Goal: Information Seeking & Learning: Compare options

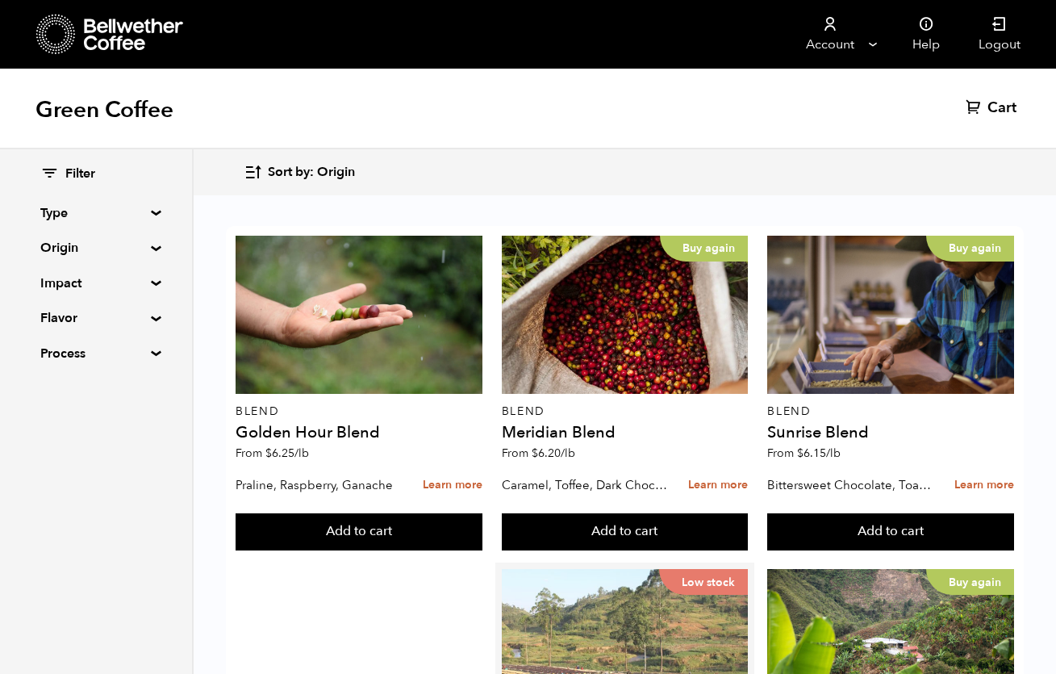
scroll to position [360, 0]
click at [716, 569] on div "Low stock" at bounding box center [625, 648] width 247 height 158
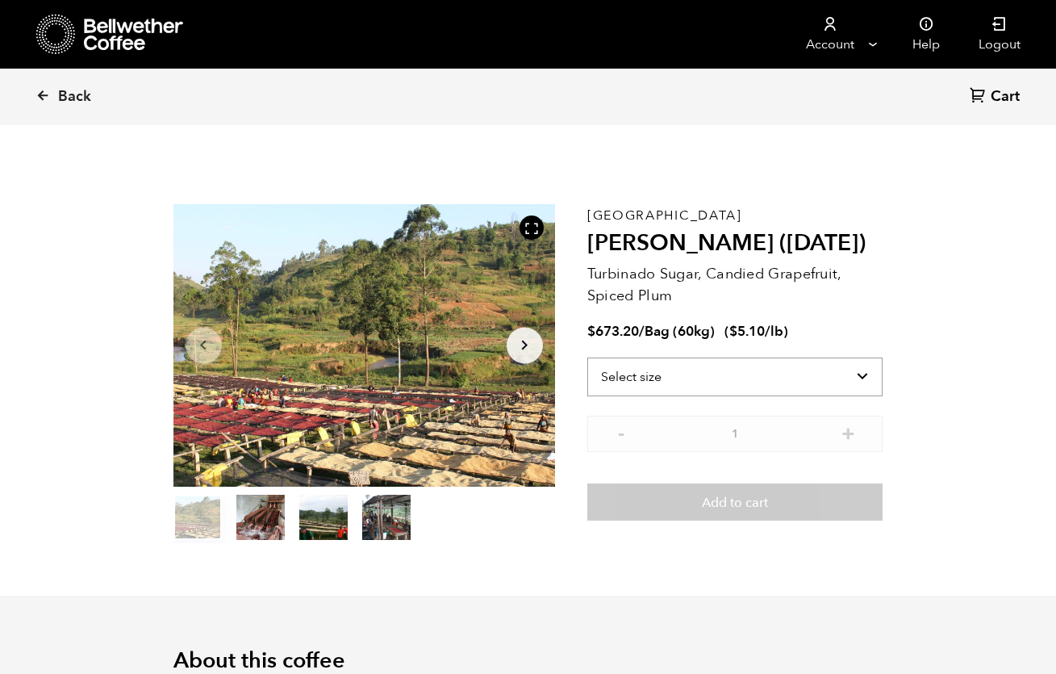
scroll to position [702, 691]
click at [521, 349] on icon "Arrow Right" at bounding box center [524, 345] width 19 height 19
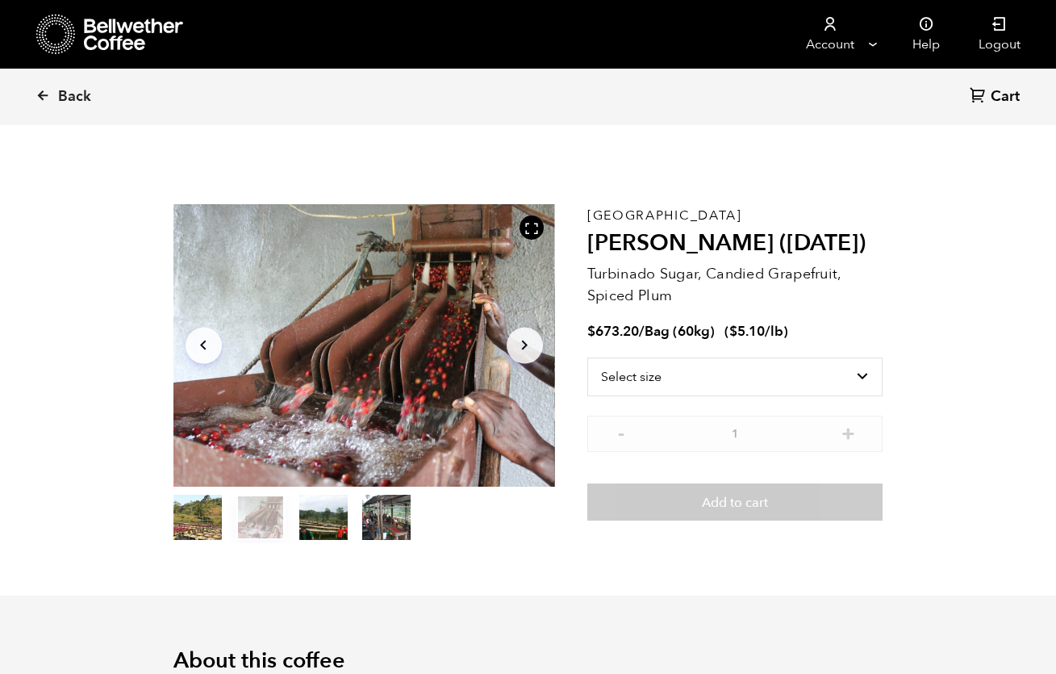
click at [521, 349] on icon "Arrow Right" at bounding box center [524, 345] width 19 height 19
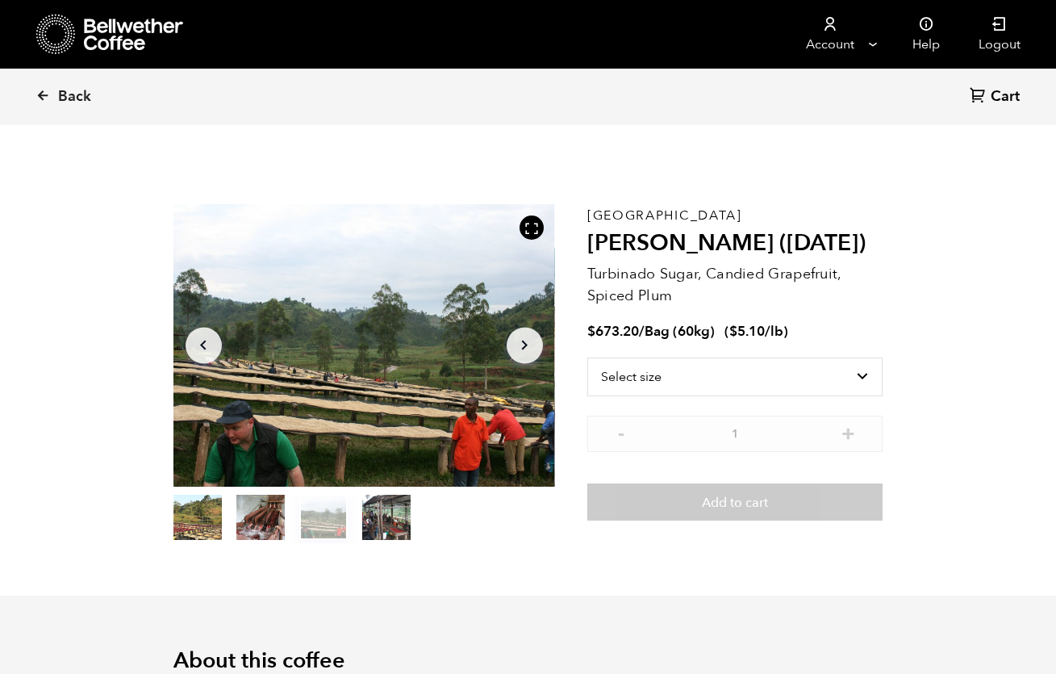
click at [521, 349] on icon "Arrow Right" at bounding box center [524, 345] width 19 height 19
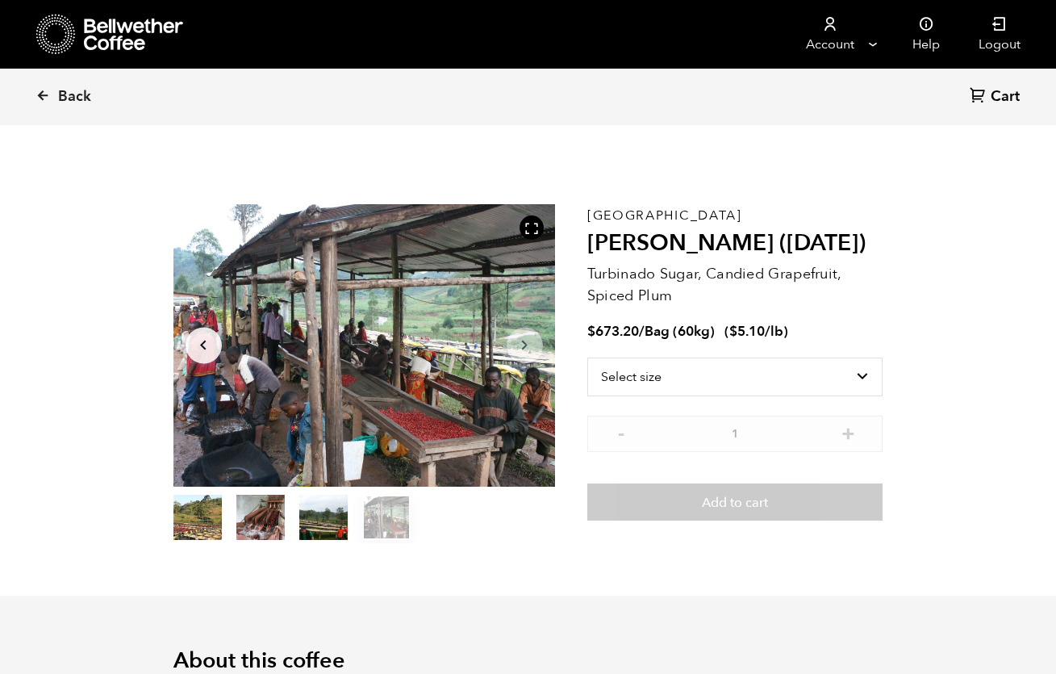
click at [521, 349] on icon "Arrow Right" at bounding box center [524, 345] width 19 height 19
click at [194, 514] on button "item 0" at bounding box center [198, 520] width 48 height 45
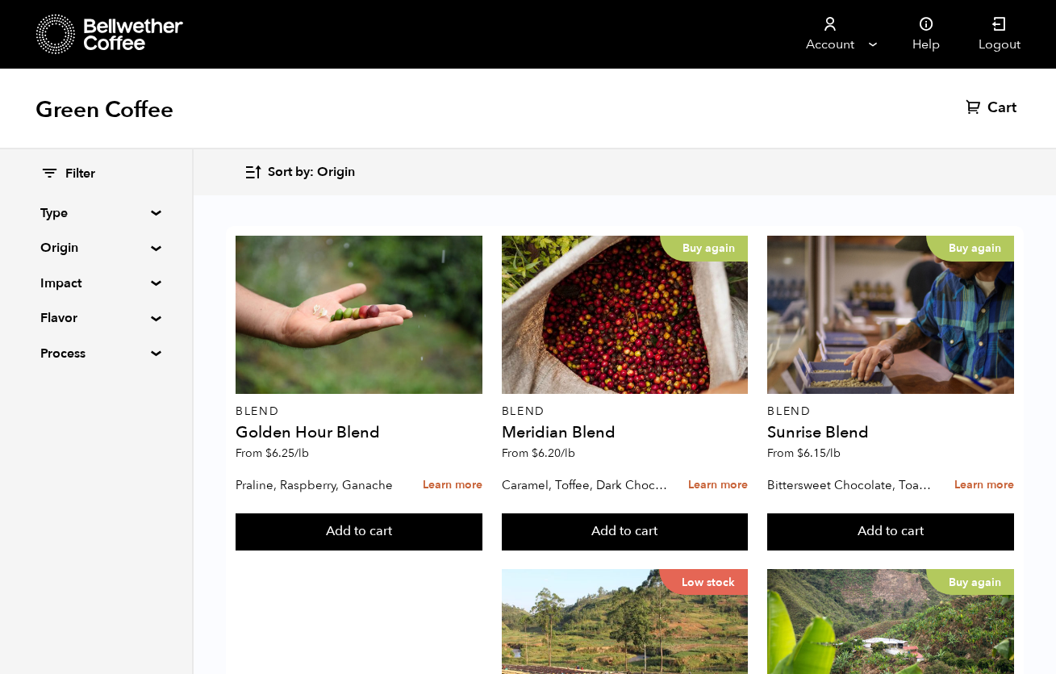
scroll to position [1025, 0]
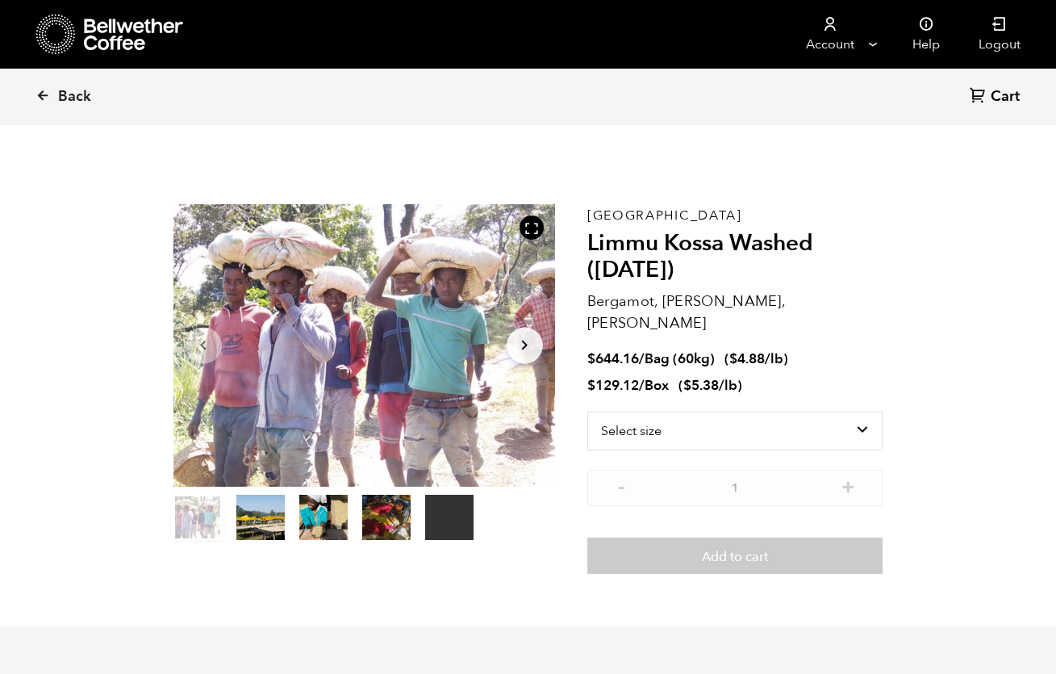
scroll to position [702, 691]
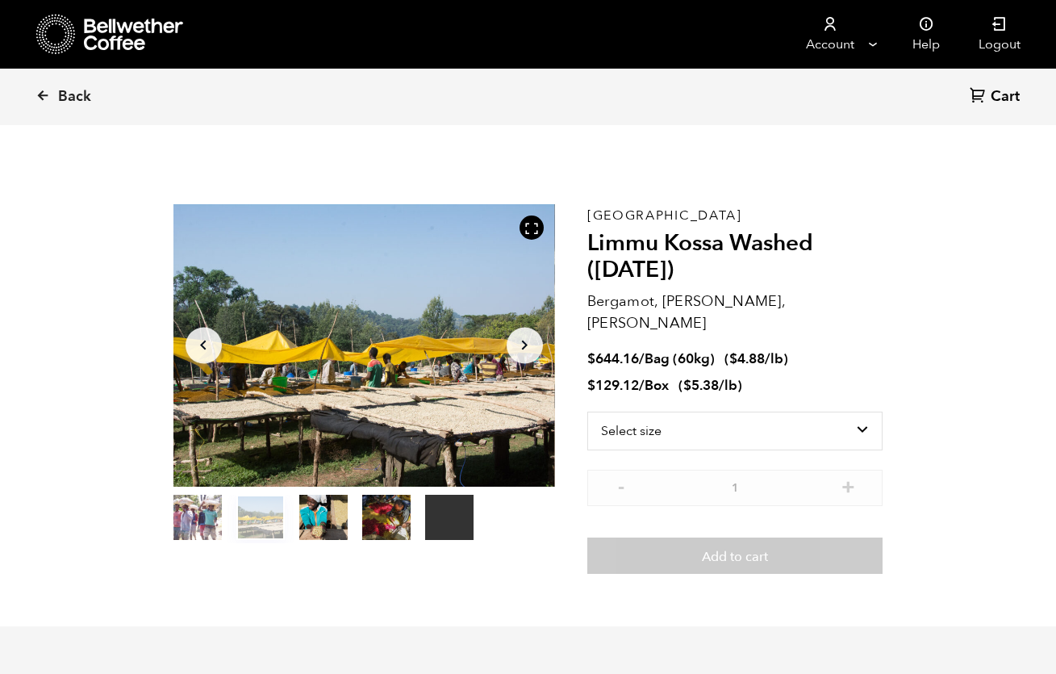
click at [253, 525] on button "item 1" at bounding box center [260, 520] width 48 height 45
click at [370, 519] on button "item 3" at bounding box center [386, 520] width 48 height 45
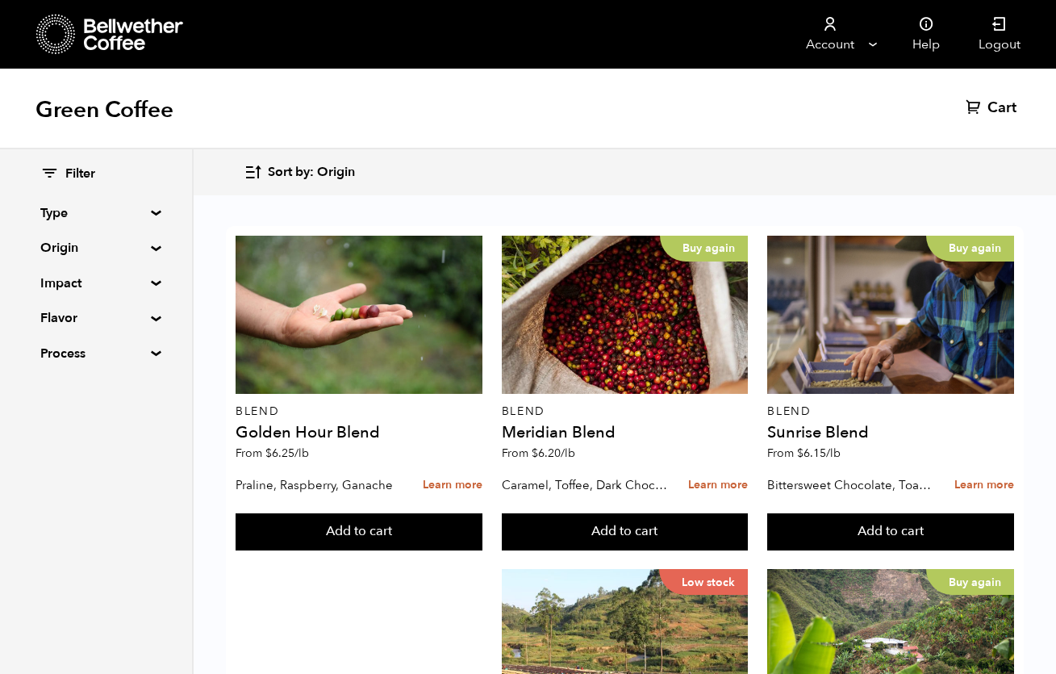
scroll to position [1591, 0]
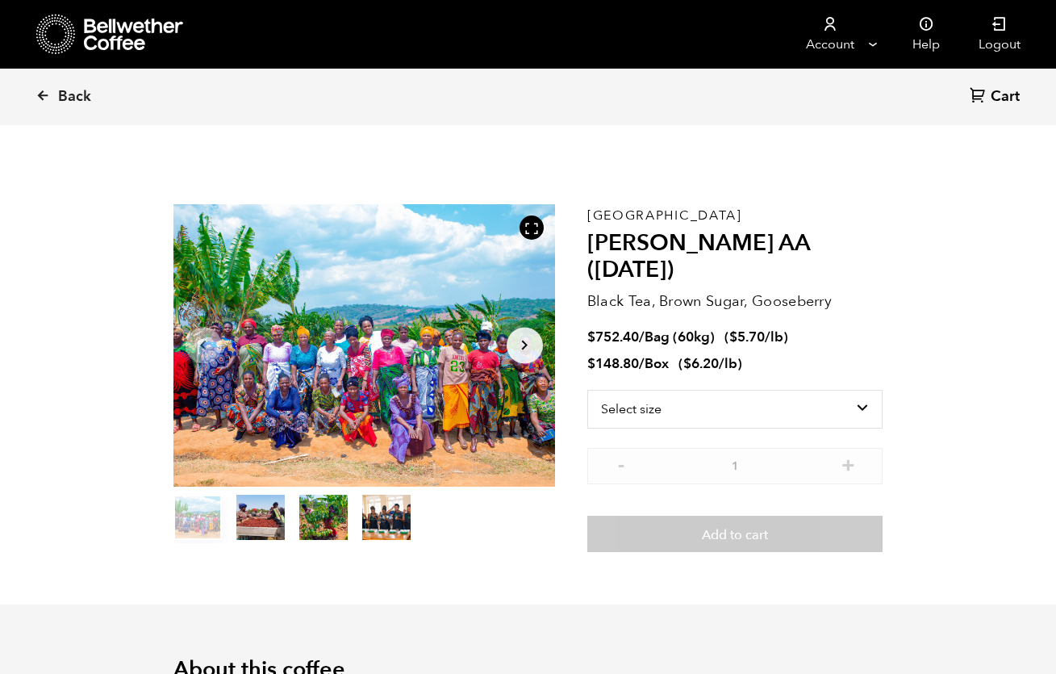
scroll to position [702, 691]
click at [257, 521] on button "item 1" at bounding box center [260, 520] width 48 height 45
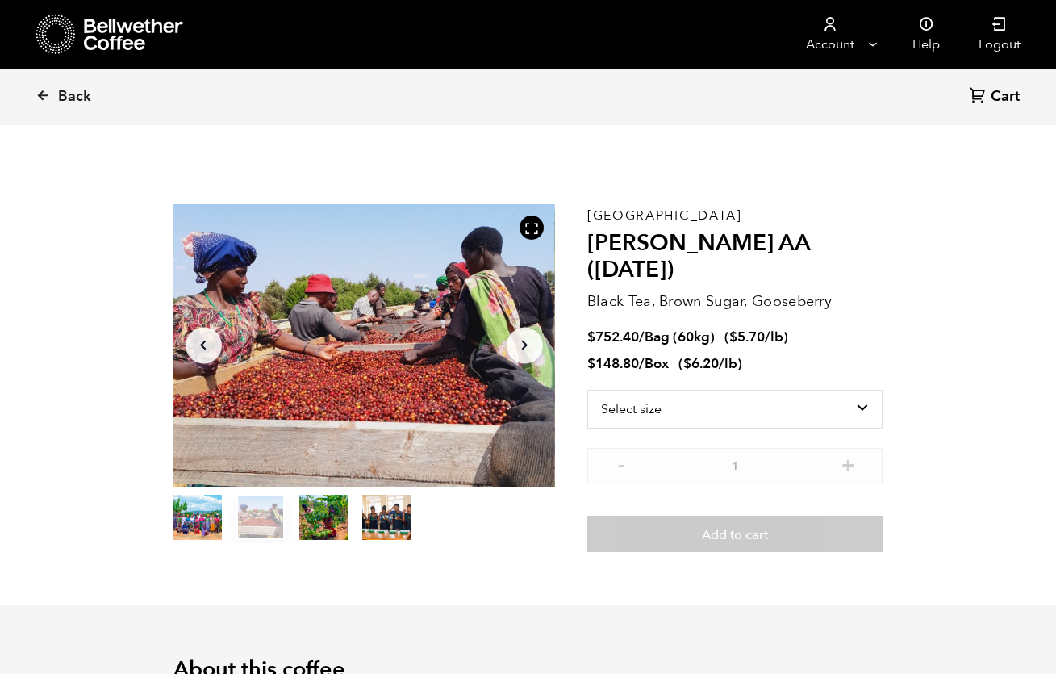
click at [322, 520] on button "item 2" at bounding box center [323, 520] width 48 height 45
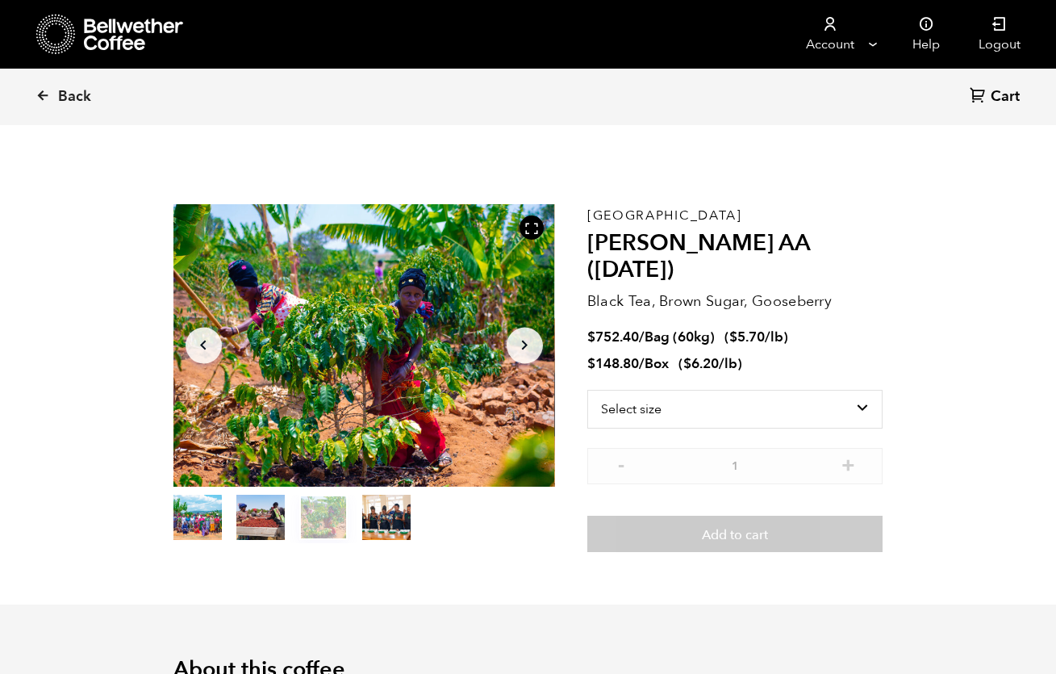
click at [389, 529] on button "item 3" at bounding box center [386, 520] width 48 height 45
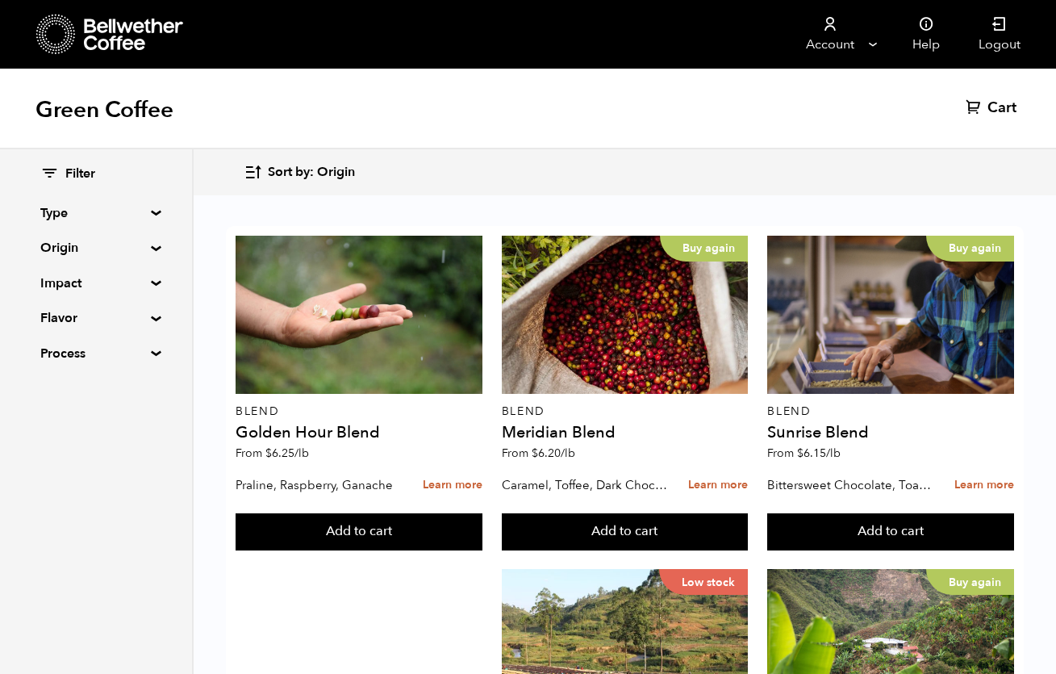
scroll to position [337, 0]
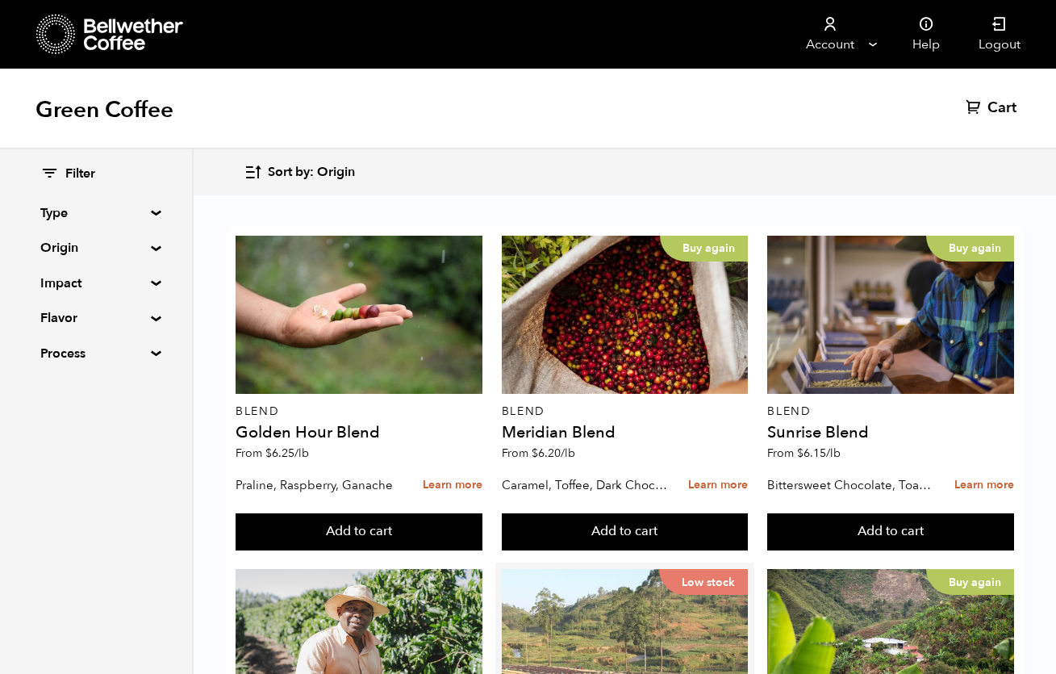
click at [555, 569] on div "Low stock" at bounding box center [625, 648] width 247 height 158
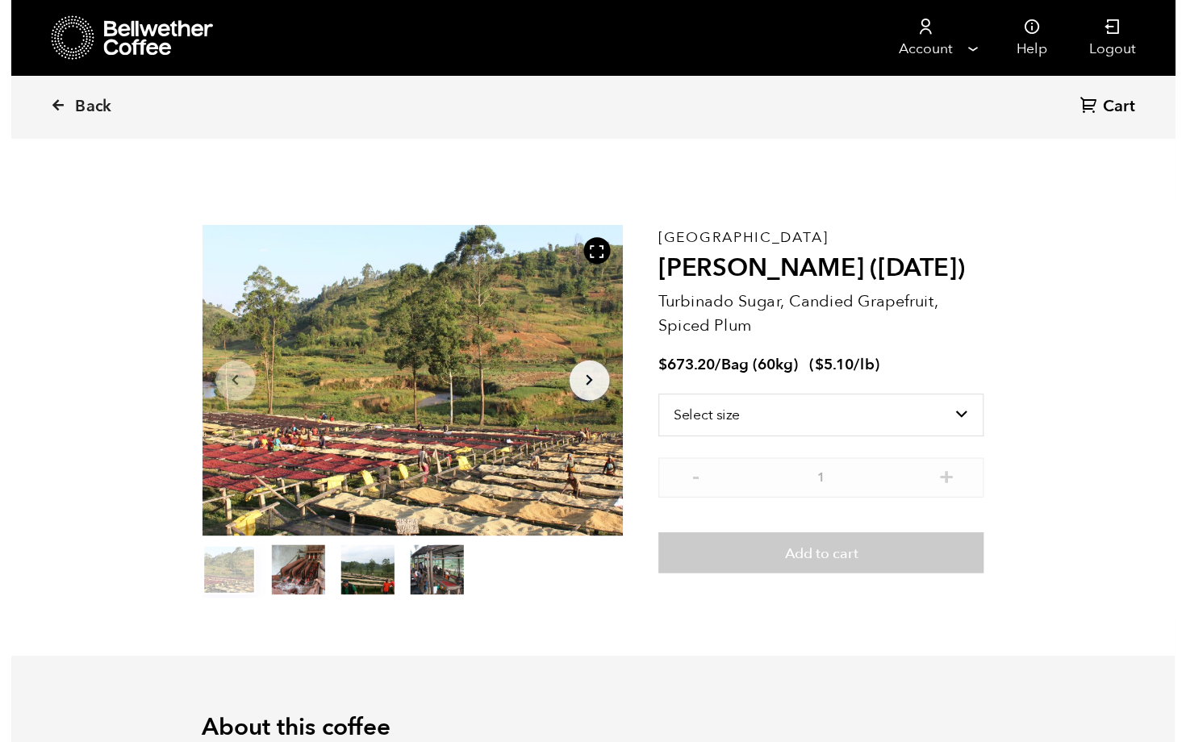
scroll to position [702, 691]
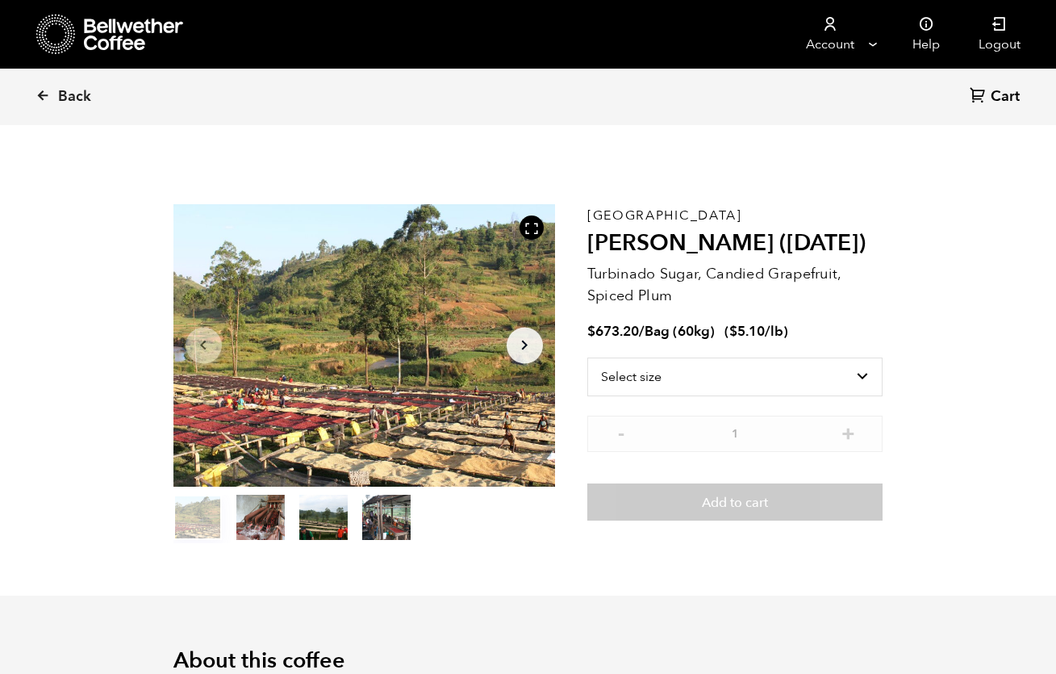
click at [332, 512] on button "item 2" at bounding box center [323, 520] width 48 height 45
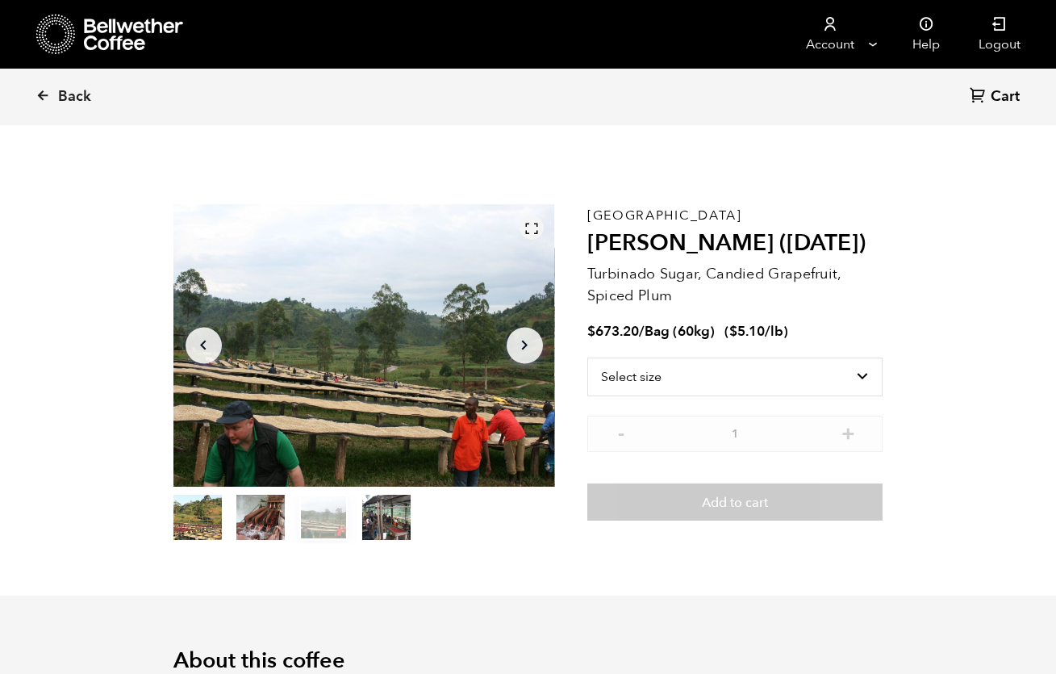
click at [533, 228] on icon at bounding box center [532, 228] width 15 height 15
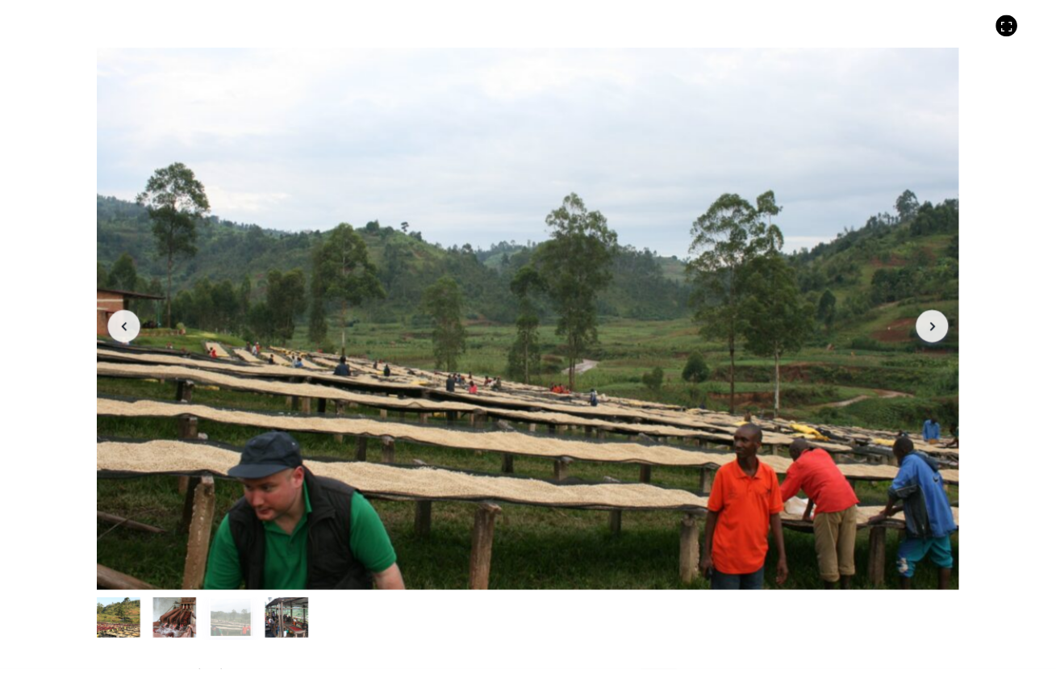
scroll to position [702, 859]
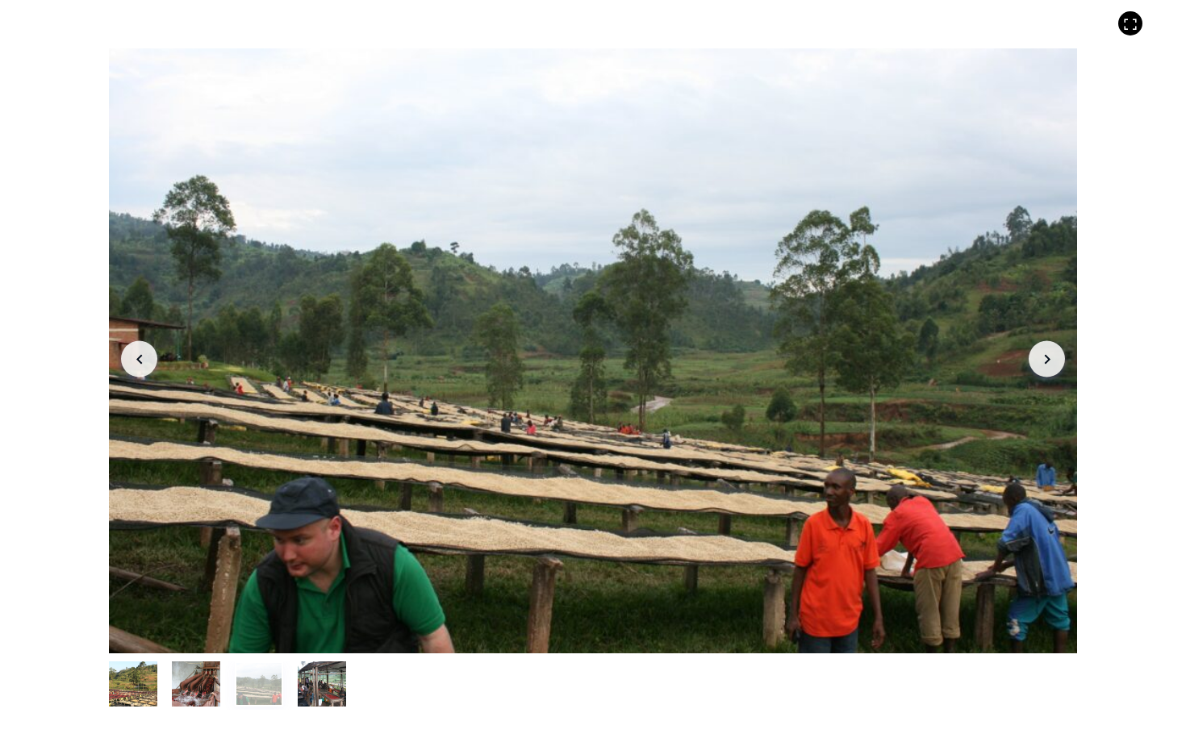
click at [127, 673] on button "item 0" at bounding box center [133, 687] width 48 height 45
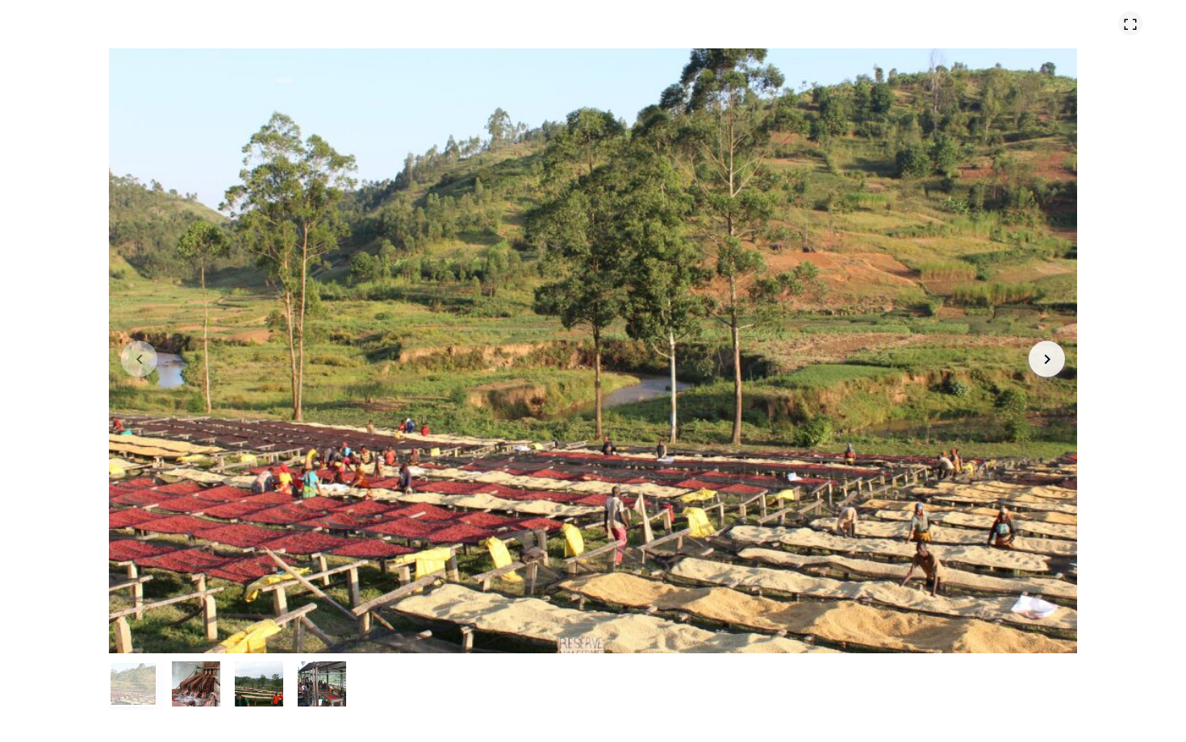
click at [1056, 23] on icon at bounding box center [1130, 24] width 15 height 15
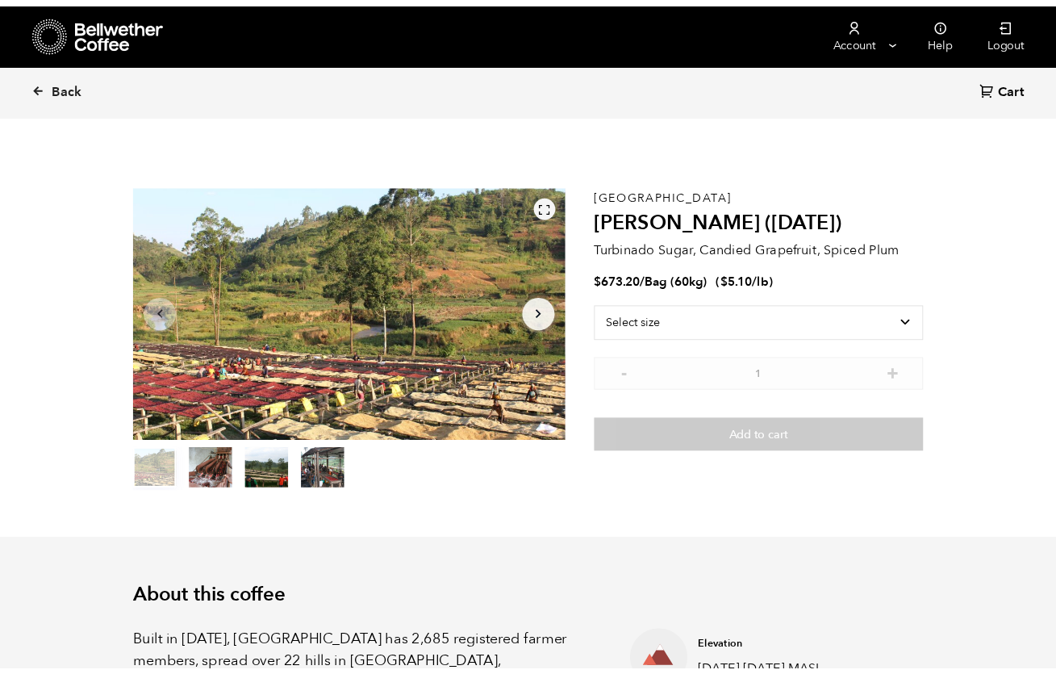
scroll to position [79999, 80011]
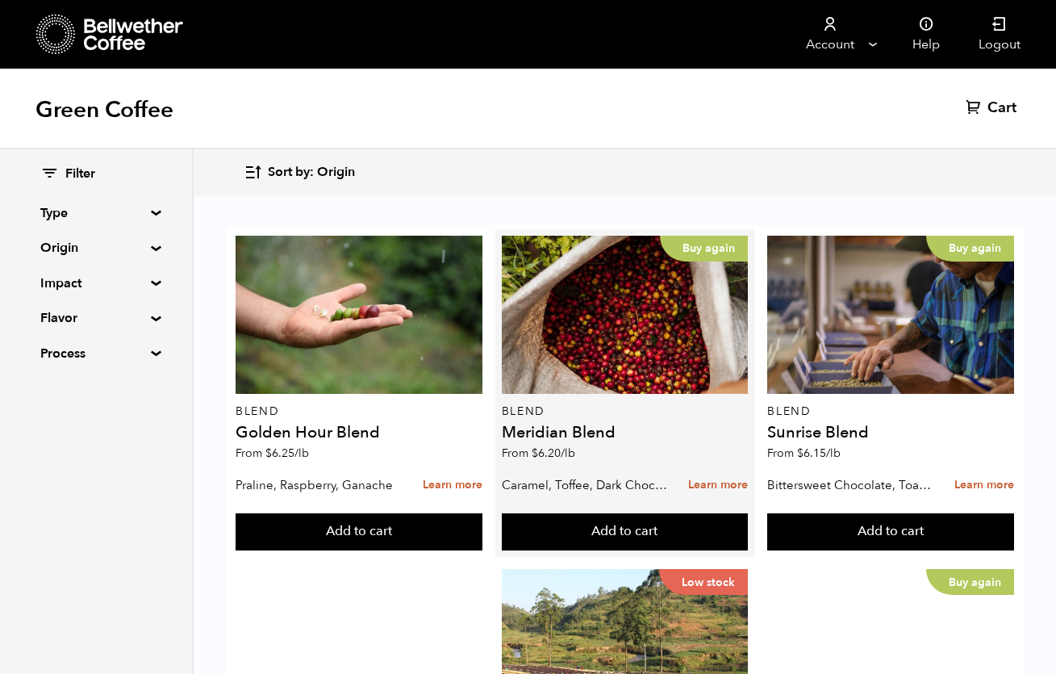
scroll to position [784, 0]
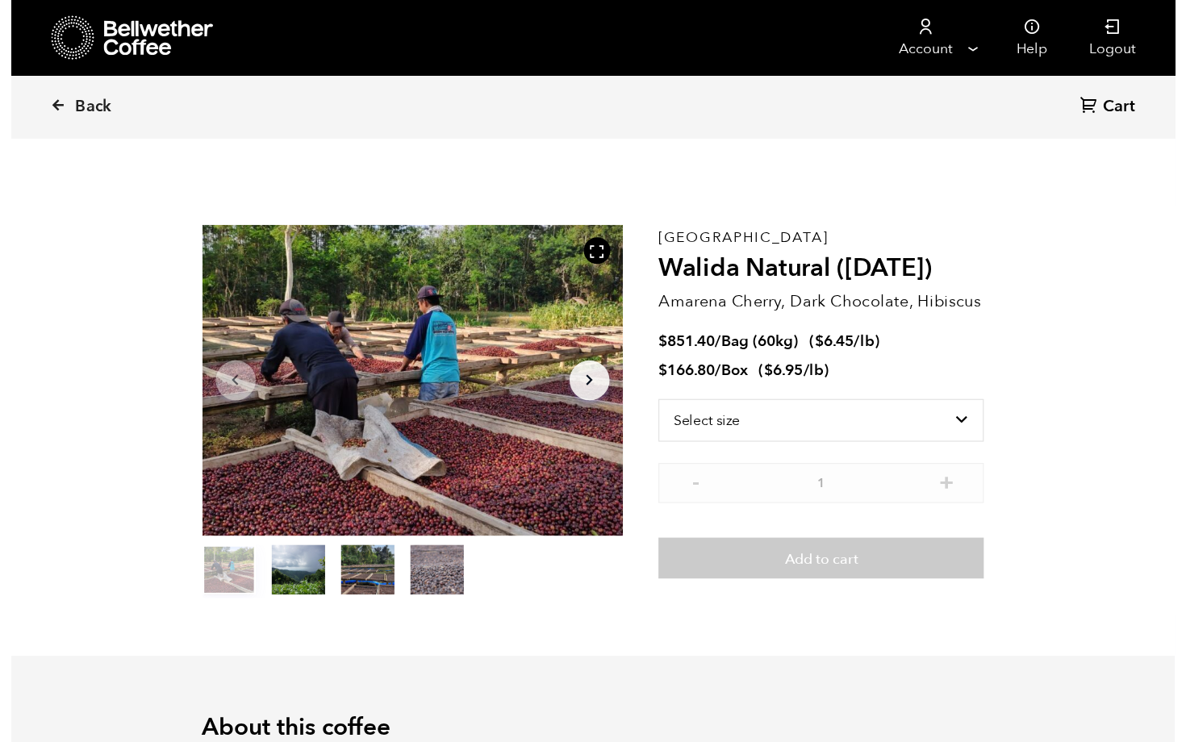
scroll to position [702, 691]
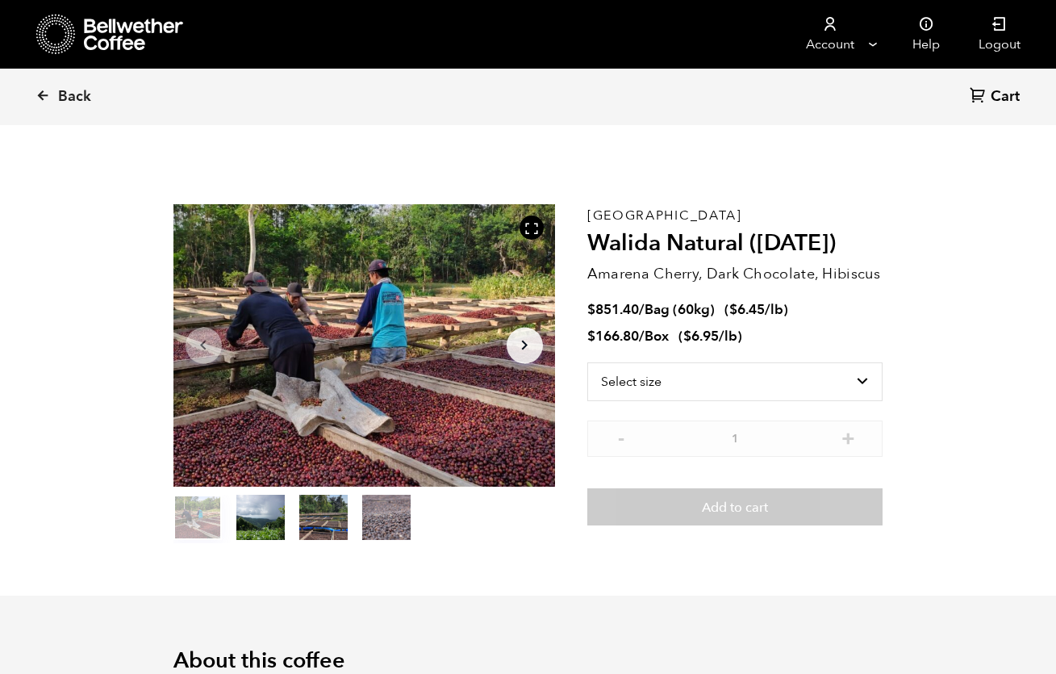
click at [270, 519] on button "item 1" at bounding box center [260, 520] width 48 height 45
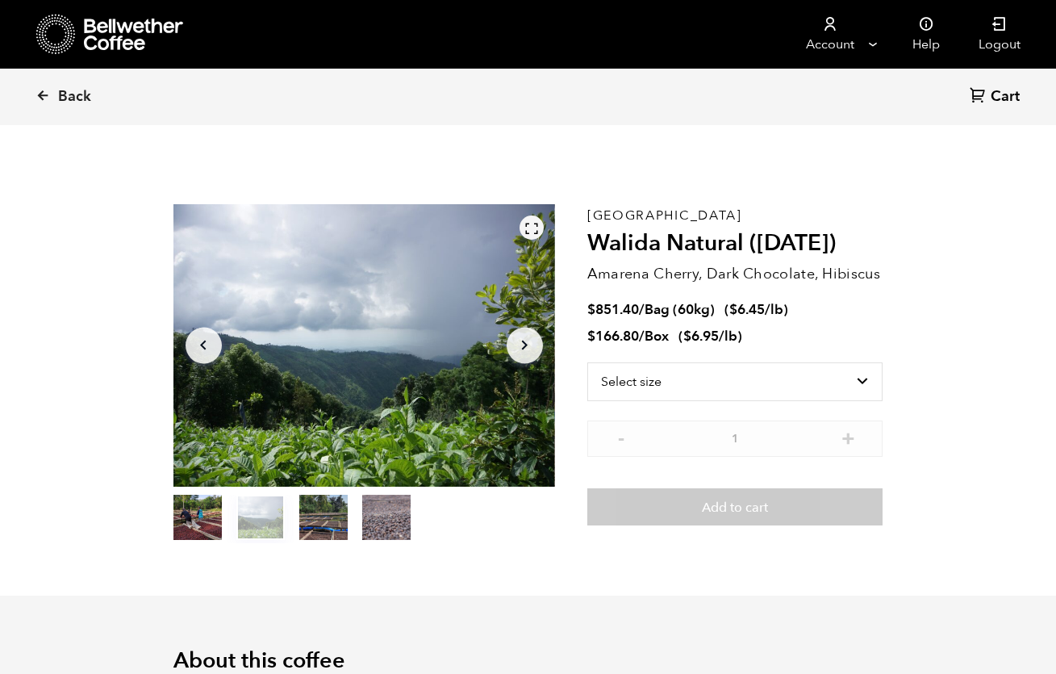
click at [540, 221] on div at bounding box center [532, 227] width 24 height 24
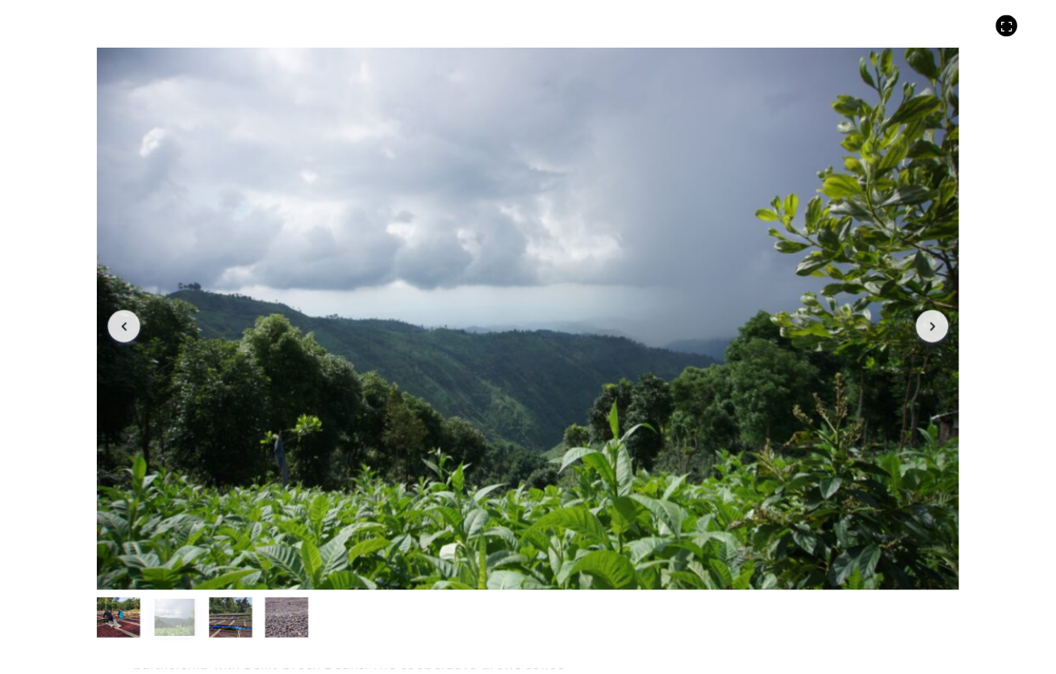
scroll to position [702, 859]
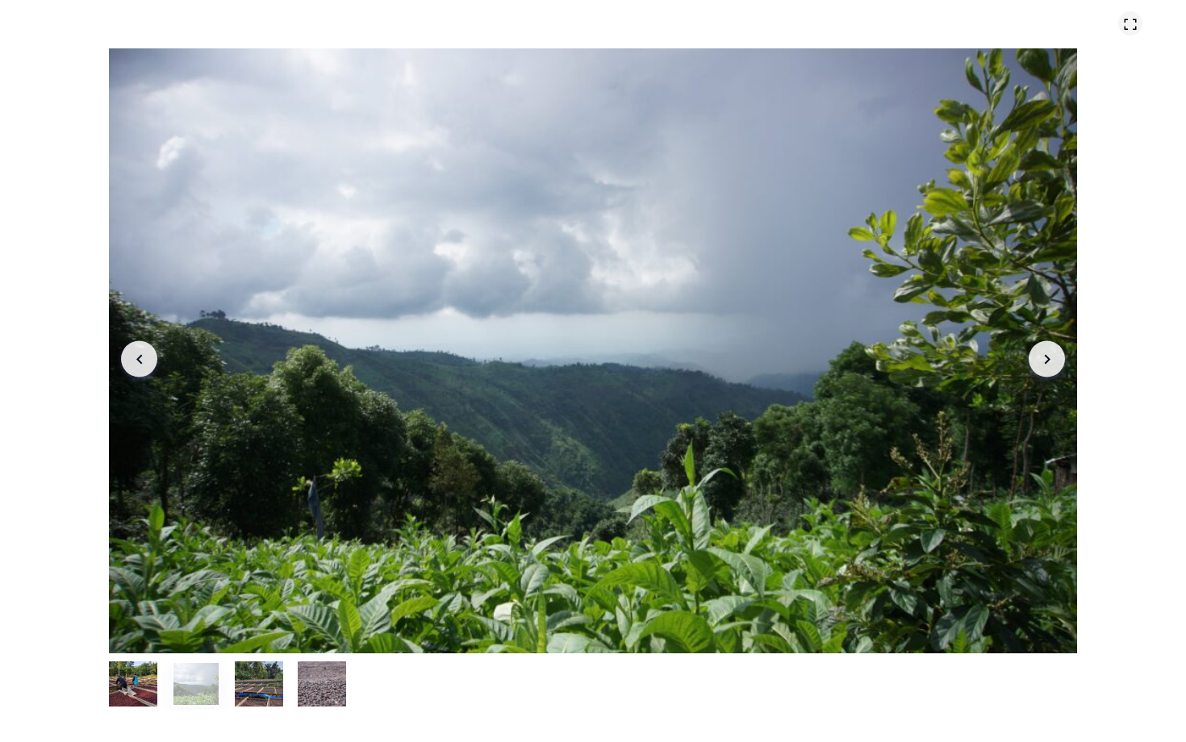
click at [1056, 28] on icon at bounding box center [1130, 24] width 15 height 15
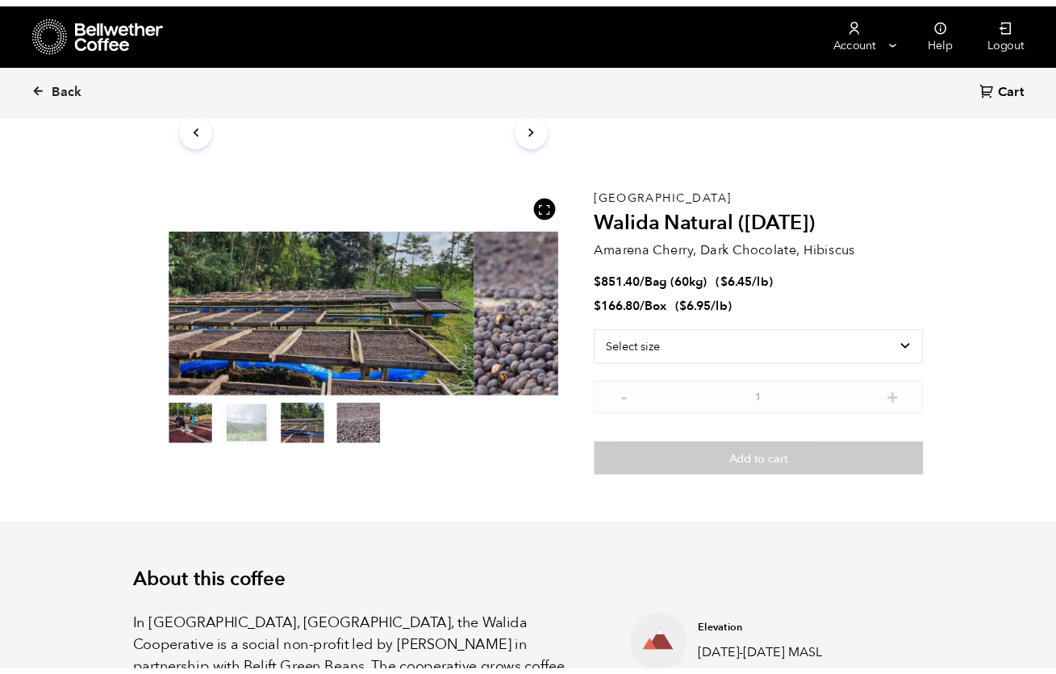
scroll to position [79999, 80011]
